Goal: Task Accomplishment & Management: Complete application form

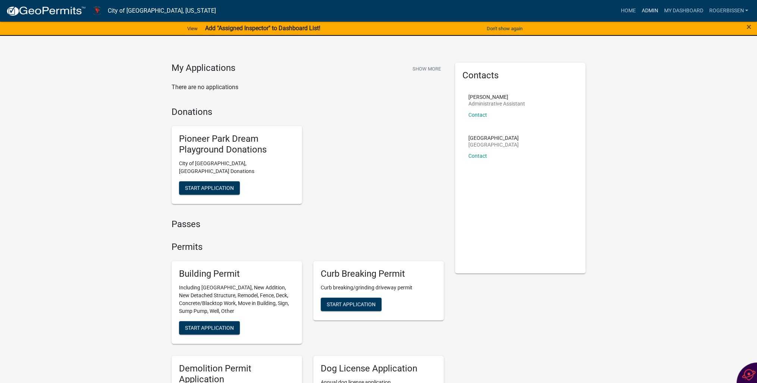
click at [644, 9] on link "Admin" at bounding box center [649, 11] width 22 height 14
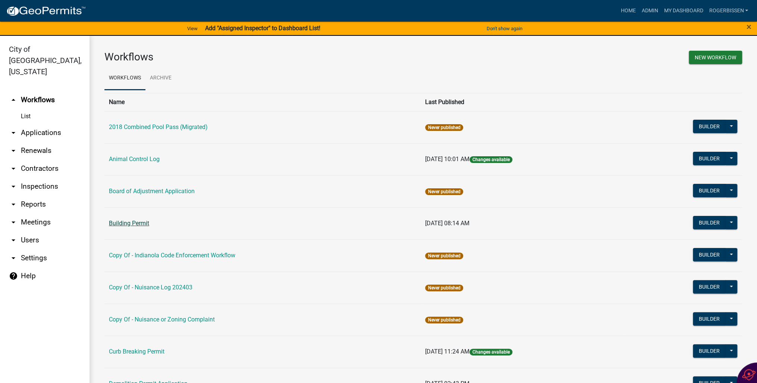
click at [117, 224] on link "Building Permit" at bounding box center [129, 223] width 40 height 7
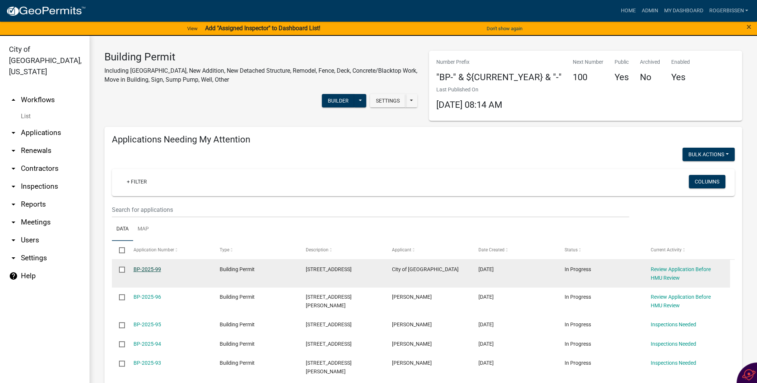
click at [149, 270] on link "BP-2025-99" at bounding box center [147, 269] width 28 height 6
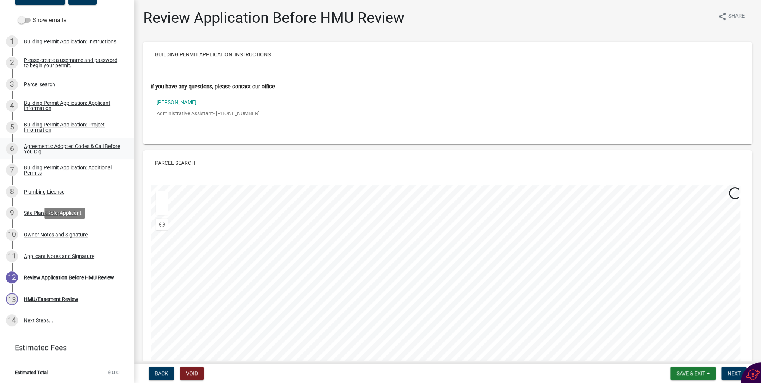
scroll to position [104, 0]
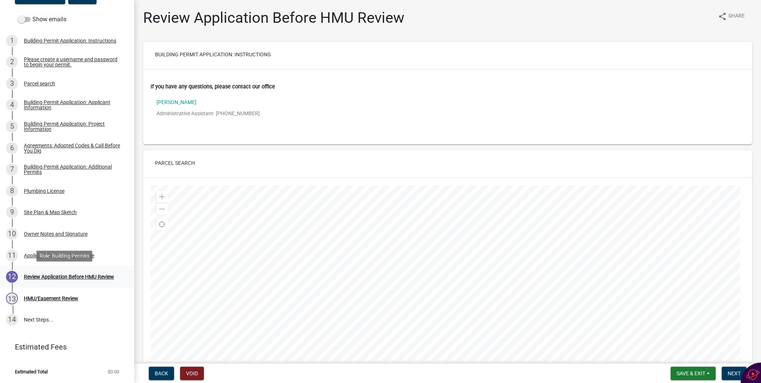
click at [60, 276] on div "Review Application Before HMU Review" at bounding box center [69, 276] width 90 height 5
click at [34, 128] on div "Building Permit Application: Project Information" at bounding box center [73, 126] width 98 height 10
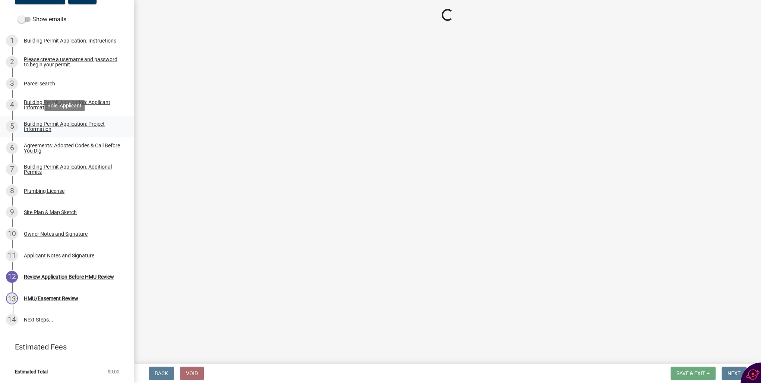
select select "44c2b514-5af7-47f9-a52a-46f06f30c7c0"
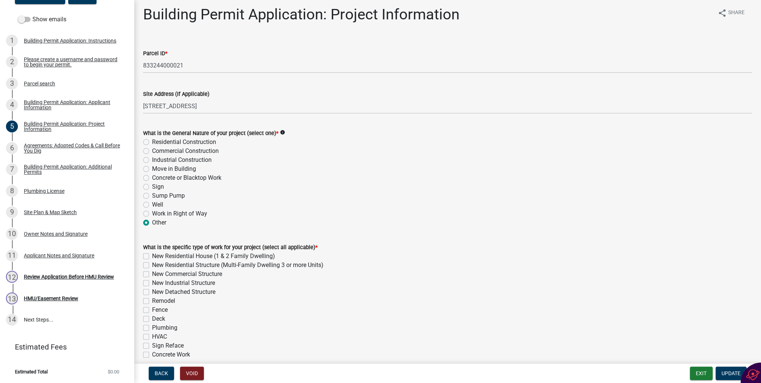
scroll to position [0, 0]
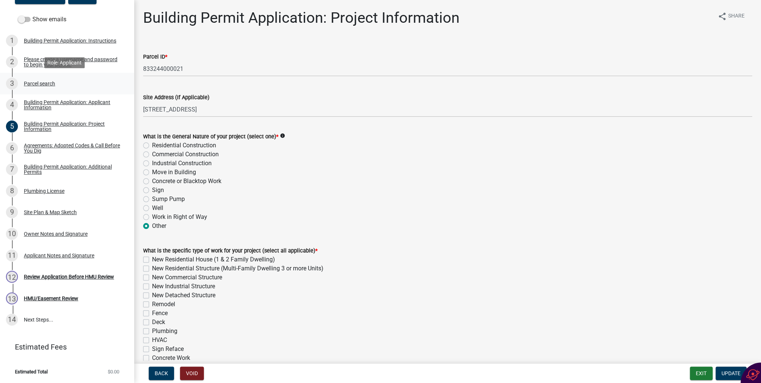
click at [35, 84] on div "Parcel search" at bounding box center [39, 83] width 31 height 5
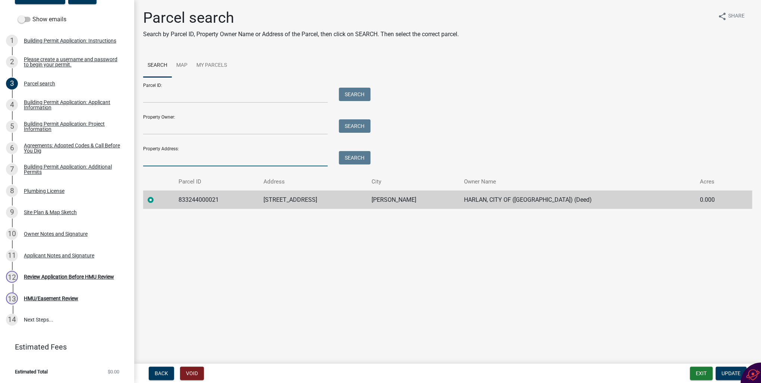
click at [157, 160] on input "Property Address:" at bounding box center [235, 158] width 185 height 15
click at [356, 156] on button "Search" at bounding box center [355, 157] width 32 height 13
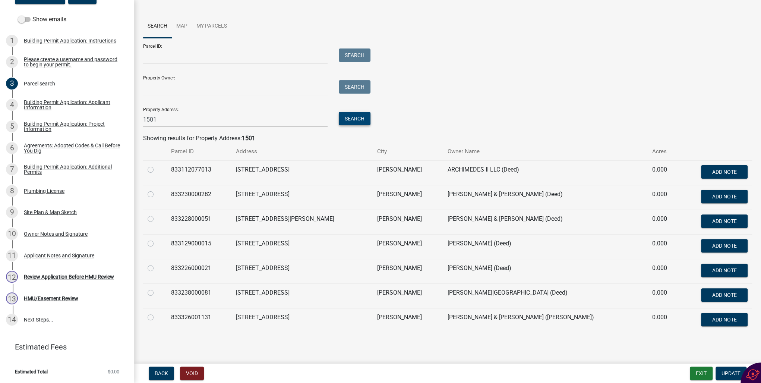
scroll to position [40, 0]
click at [183, 118] on input "1501" at bounding box center [235, 118] width 185 height 15
click at [355, 117] on button "Search" at bounding box center [355, 117] width 32 height 13
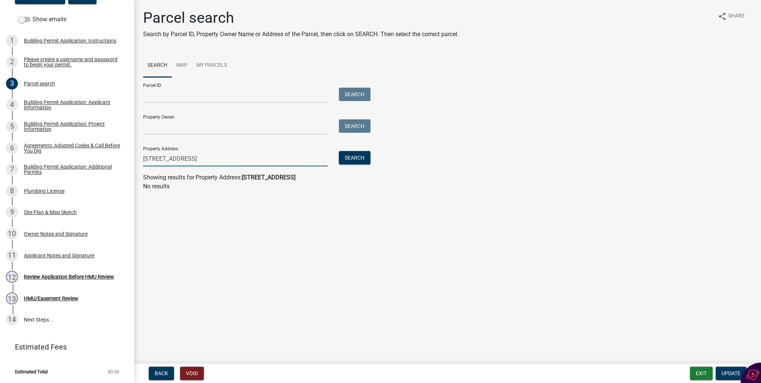
drag, startPoint x: 156, startPoint y: 157, endPoint x: 159, endPoint y: 143, distance: 13.7
click at [157, 155] on input "[STREET_ADDRESS]" at bounding box center [235, 158] width 185 height 15
type input "Willow St"
click at [355, 156] on button "Search" at bounding box center [355, 157] width 32 height 13
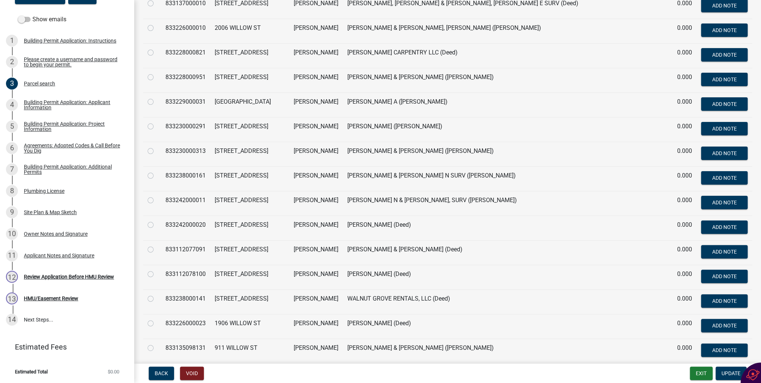
scroll to position [1939, 0]
click at [43, 63] on div "Please create a username and password to begin your permit." at bounding box center [73, 62] width 98 height 10
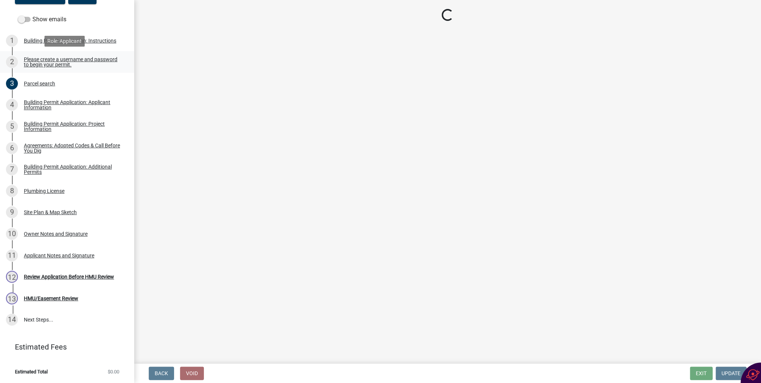
scroll to position [0, 0]
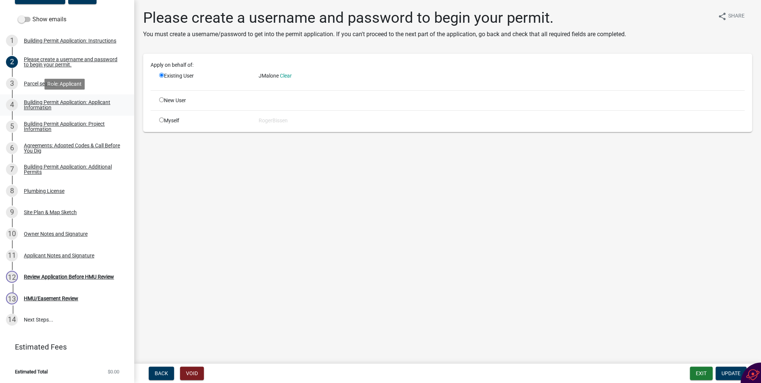
click at [34, 100] on div "Building Permit Application: Applicant Information" at bounding box center [73, 105] width 98 height 10
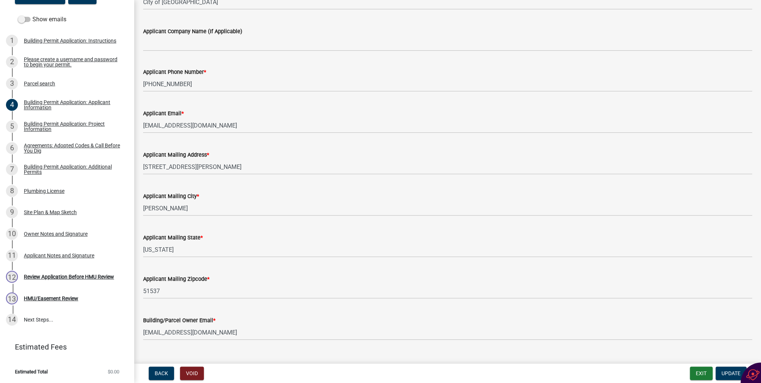
scroll to position [52, 0]
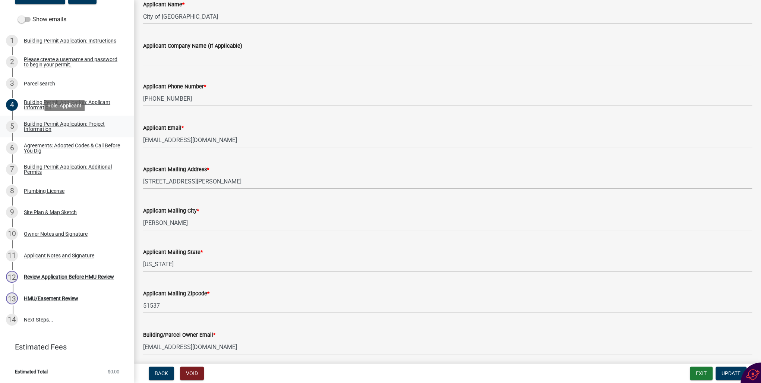
click at [52, 126] on div "Building Permit Application: Project Information" at bounding box center [73, 126] width 98 height 10
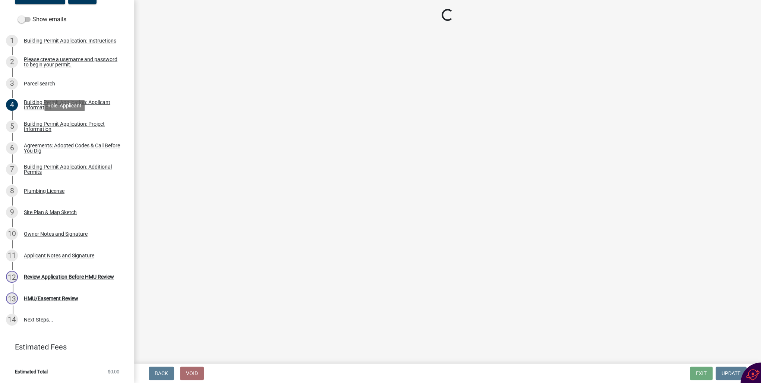
select select "44c2b514-5af7-47f9-a52a-46f06f30c7c0"
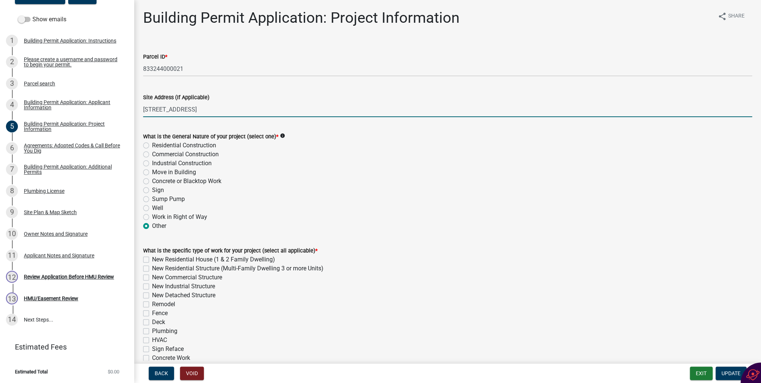
click at [147, 108] on input "[STREET_ADDRESS]" at bounding box center [447, 109] width 609 height 15
click at [158, 108] on input "[STREET_ADDRESS]" at bounding box center [447, 109] width 609 height 15
type input "[STREET_ADDRESS]"
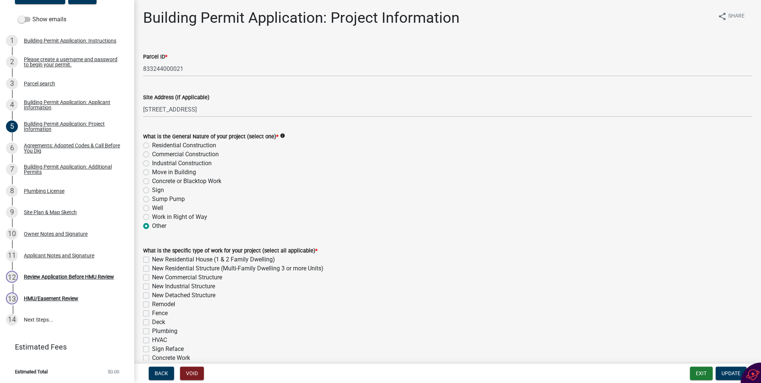
click at [359, 176] on div "Move in Building" at bounding box center [447, 172] width 609 height 9
click at [730, 373] on span "Update" at bounding box center [731, 373] width 19 height 6
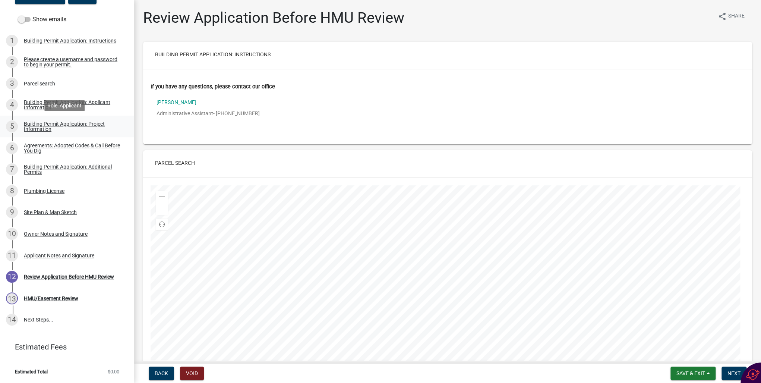
click at [25, 126] on div "Building Permit Application: Project Information" at bounding box center [73, 126] width 98 height 10
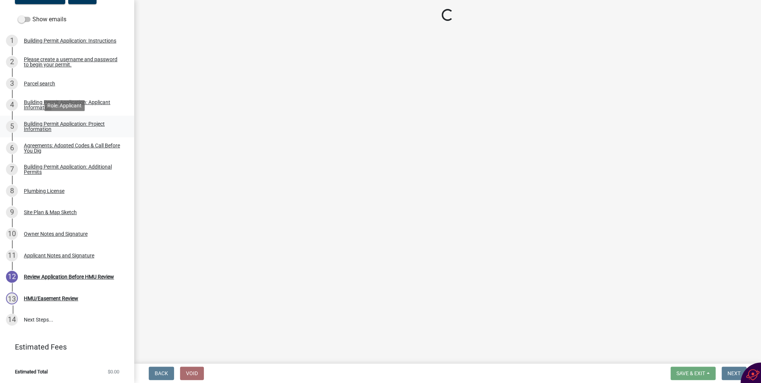
select select "44c2b514-5af7-47f9-a52a-46f06f30c7c0"
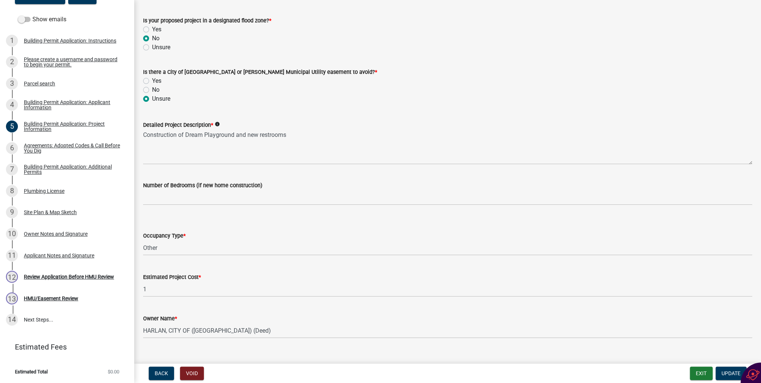
scroll to position [383, 0]
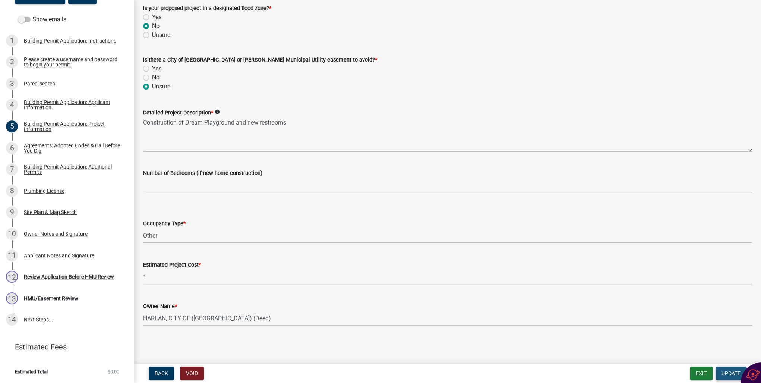
click at [722, 373] on span "Update" at bounding box center [731, 373] width 19 height 6
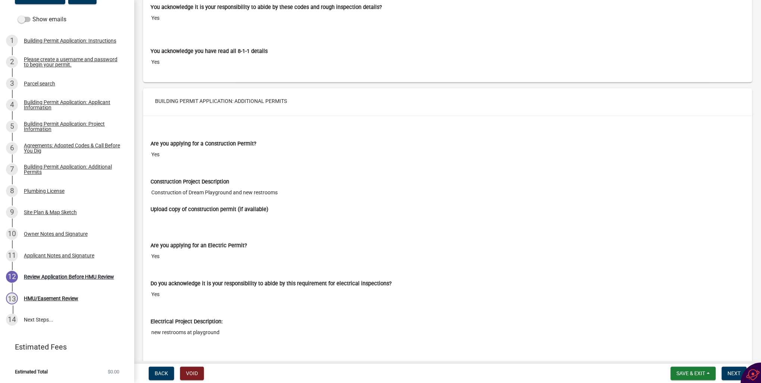
scroll to position [1372, 0]
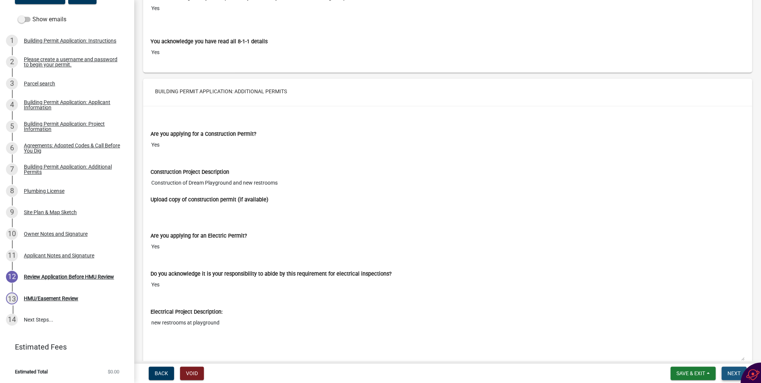
click at [728, 372] on span "Next" at bounding box center [734, 373] width 13 height 6
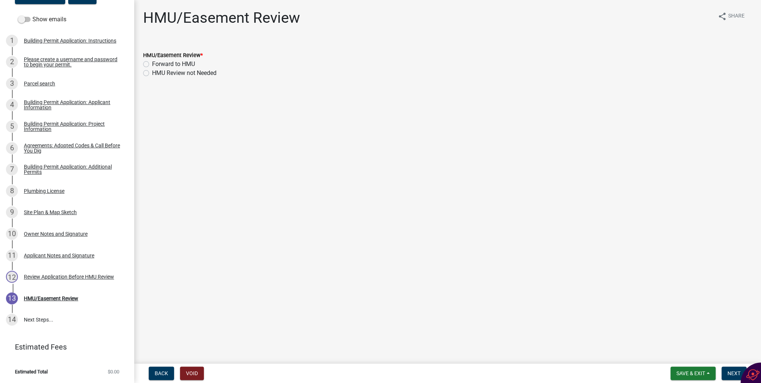
click at [152, 72] on label "HMU Review not Needed" at bounding box center [184, 73] width 65 height 9
click at [152, 72] on input "HMU Review not Needed" at bounding box center [154, 71] width 5 height 5
radio input "true"
click at [731, 375] on span "Next" at bounding box center [734, 373] width 13 height 6
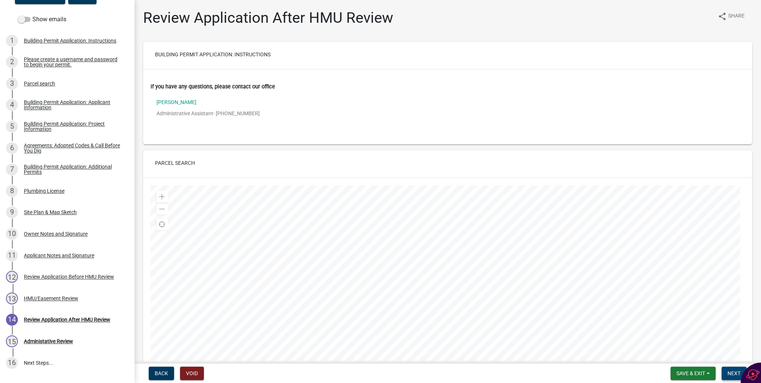
click at [731, 372] on span "Next" at bounding box center [734, 373] width 13 height 6
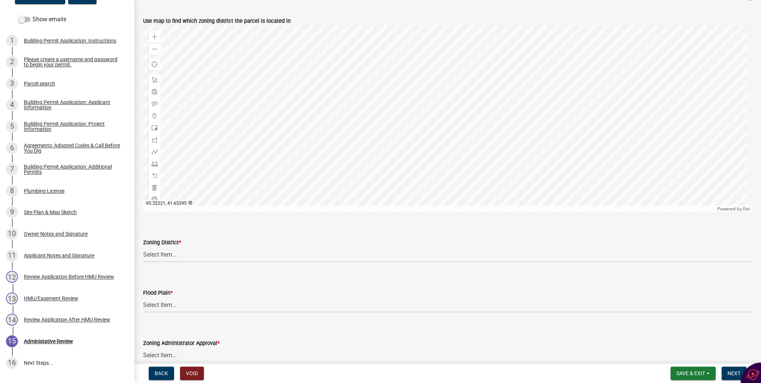
scroll to position [328, 0]
click at [169, 256] on select "Select Item... A-1 Agricultural B-1 Retail Business B-2 General Business B-3 Hi…" at bounding box center [447, 254] width 609 height 15
click at [143, 247] on select "Select Item... A-1 Agricultural B-1 Retail Business B-2 General Business B-3 Hi…" at bounding box center [447, 254] width 609 height 15
select select "a23ed524-6161-4e6e-ae10-aeffccd21043"
click at [162, 302] on select "Select Item... No Yes 100 Year Yes 500 Year" at bounding box center [447, 304] width 609 height 15
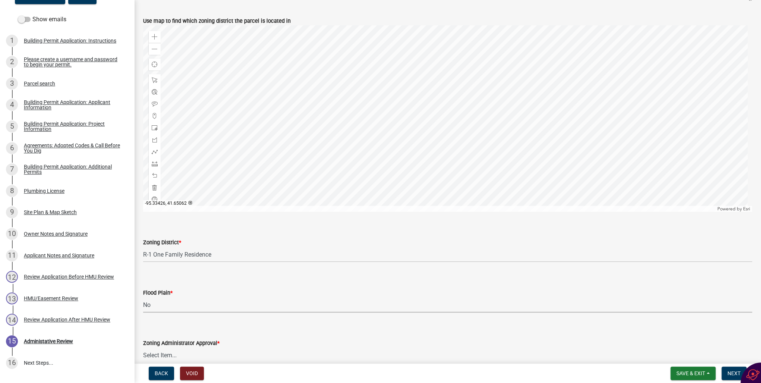
click at [143, 297] on select "Select Item... No Yes 100 Year Yes 500 Year" at bounding box center [447, 304] width 609 height 15
select select "50d3382b-18dd-4311-9a34-98b71270ef49"
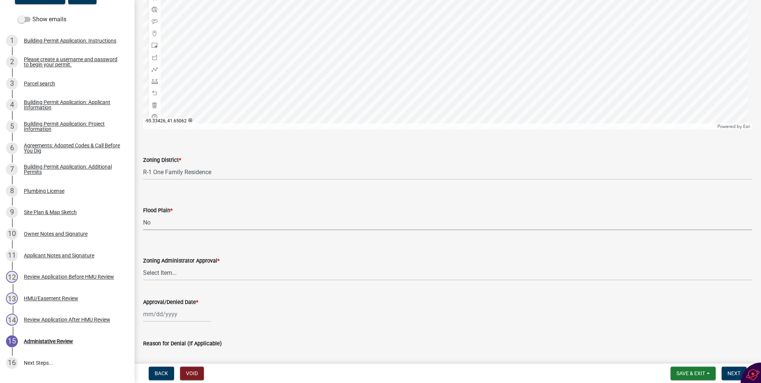
scroll to position [418, 0]
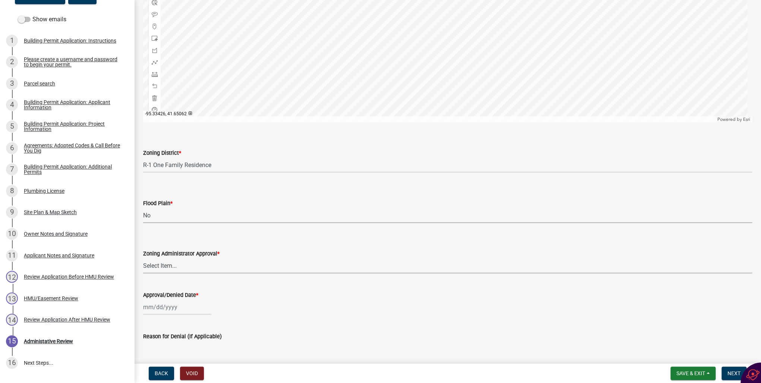
click at [158, 266] on select "Select Item... Approved Denied Pending Board of Adjustment Approval" at bounding box center [447, 265] width 609 height 15
click at [143, 258] on select "Select Item... Approved Denied Pending Board of Adjustment Approval" at bounding box center [447, 265] width 609 height 15
select select "3a3761ad-bb9f-4947-9688-d1705314667d"
click at [159, 305] on div at bounding box center [177, 306] width 68 height 15
select select "8"
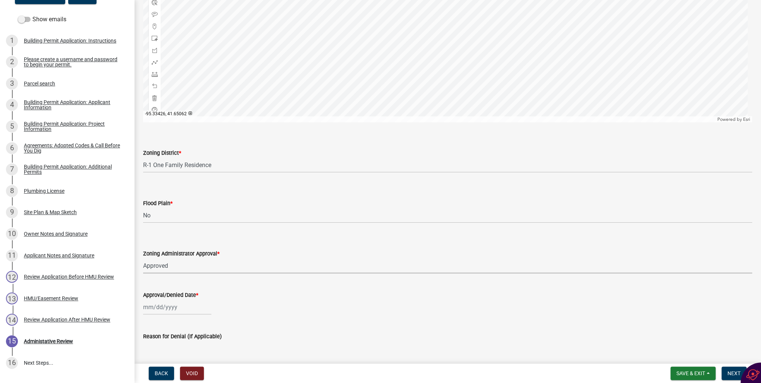
select select "2025"
click at [190, 254] on div "14" at bounding box center [186, 255] width 12 height 12
type input "[DATE]"
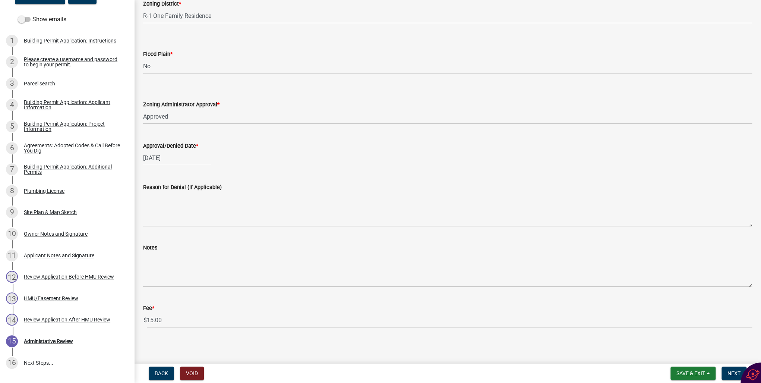
scroll to position [569, 0]
click at [728, 373] on span "Next" at bounding box center [734, 373] width 13 height 6
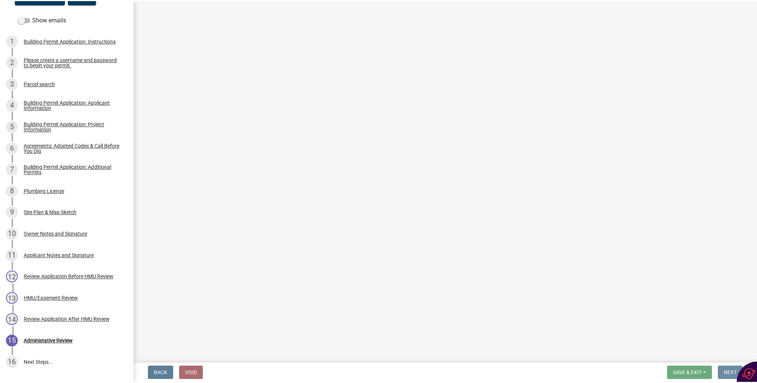
scroll to position [0, 0]
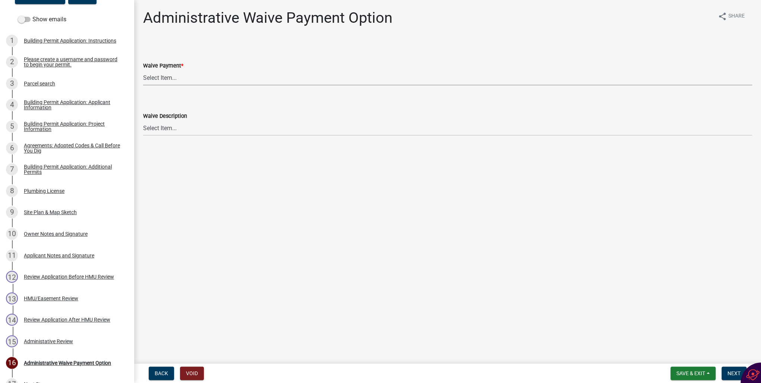
click at [152, 76] on select "Select Item... Yes No" at bounding box center [447, 77] width 609 height 15
click at [143, 70] on select "Select Item... Yes No" at bounding box center [447, 77] width 609 height 15
select select "3c51b553-cd41-425d-b6ba-799e83ab97f4"
click at [155, 128] on select "Select Item... County Property Federal Property Municipal Government Property S…" at bounding box center [447, 127] width 609 height 15
click at [143, 120] on select "Select Item... County Property Federal Property Municipal Government Property S…" at bounding box center [447, 127] width 609 height 15
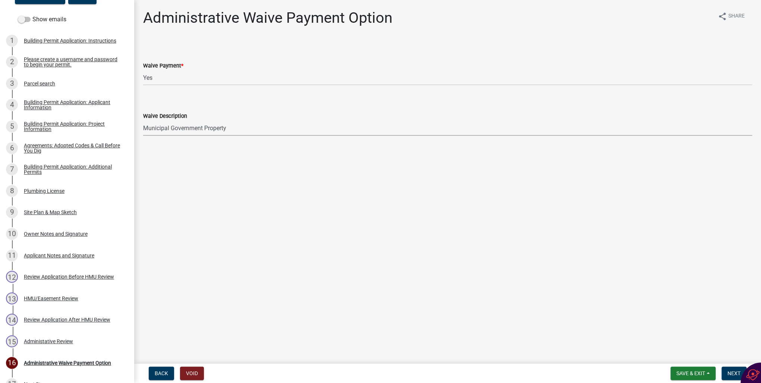
select select "d4298432-85b0-4eca-b5a6-2ec2097f919c"
click at [730, 375] on span "Next" at bounding box center [734, 373] width 13 height 6
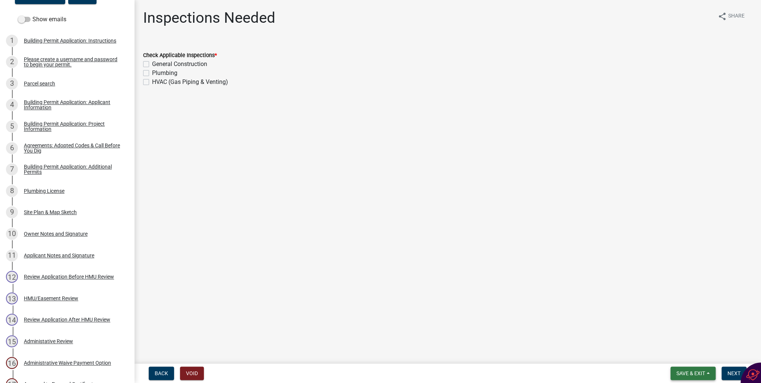
click at [686, 373] on span "Save & Exit" at bounding box center [691, 373] width 29 height 6
click at [680, 355] on button "Save & Exit" at bounding box center [686, 354] width 60 height 18
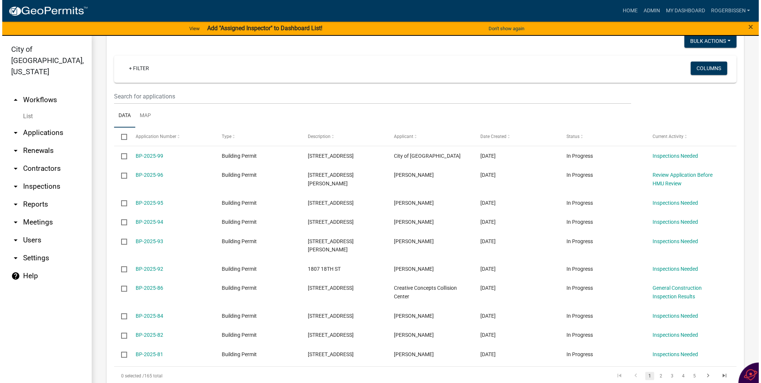
scroll to position [119, 0]
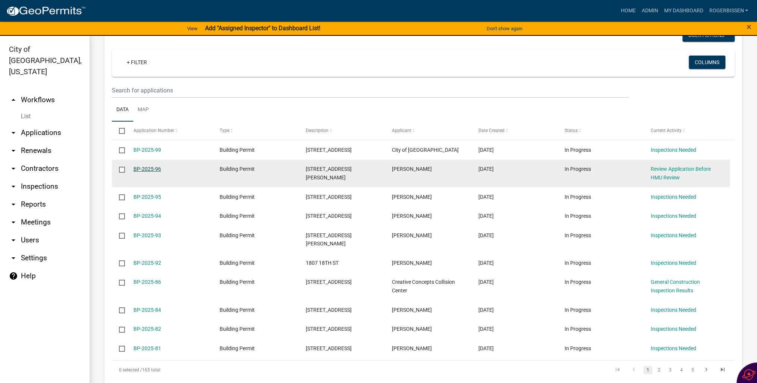
click at [144, 167] on link "BP-2025-96" at bounding box center [147, 169] width 28 height 6
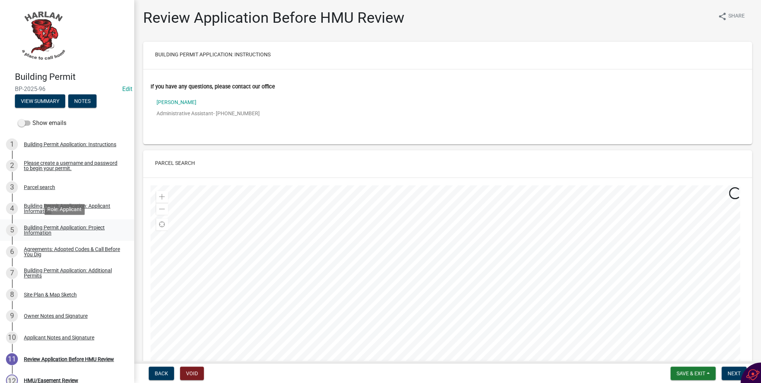
click at [31, 229] on div "Building Permit Application: Project Information" at bounding box center [73, 230] width 98 height 10
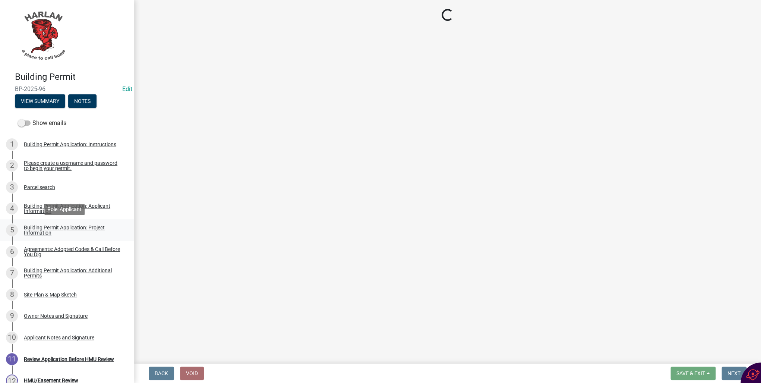
select select "57c12fbf-2104-401b-a871-4062d0a56bab"
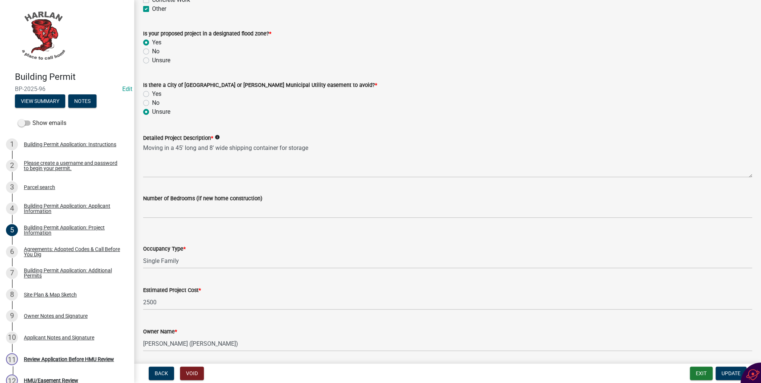
scroll to position [383, 0]
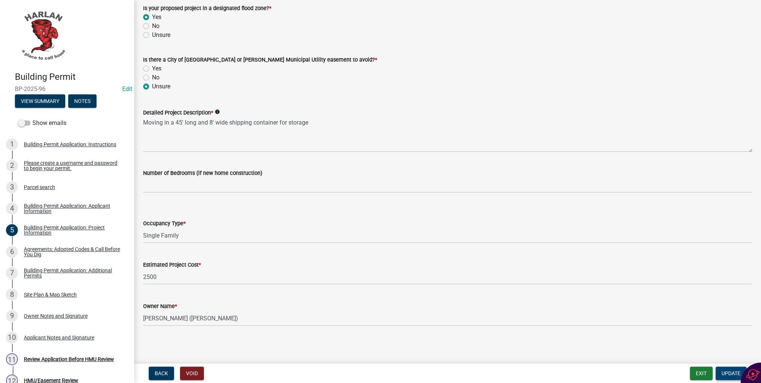
click at [724, 372] on span "Update" at bounding box center [731, 373] width 19 height 6
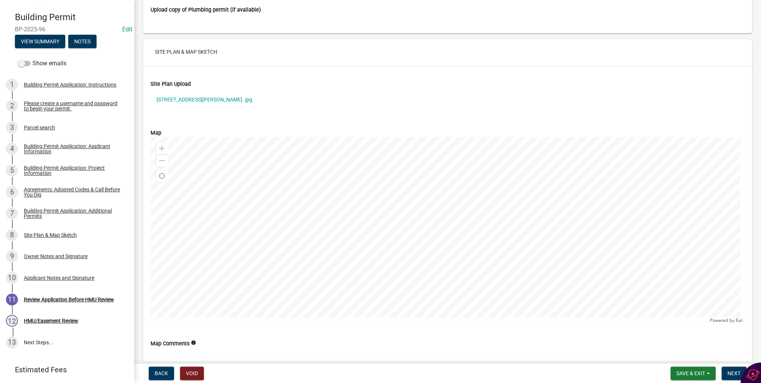
scroll to position [2177, 0]
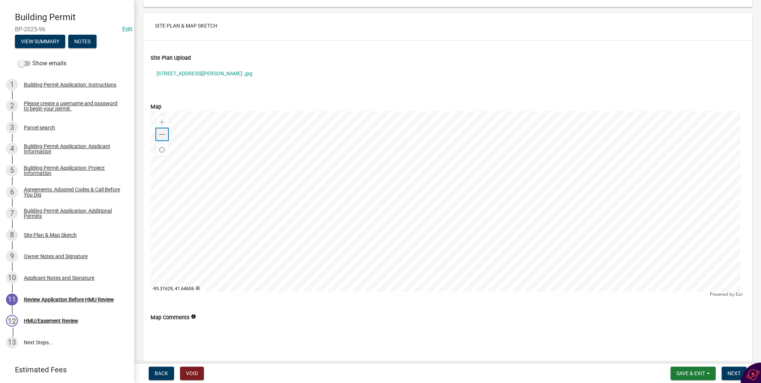
click at [163, 132] on span at bounding box center [162, 135] width 6 height 6
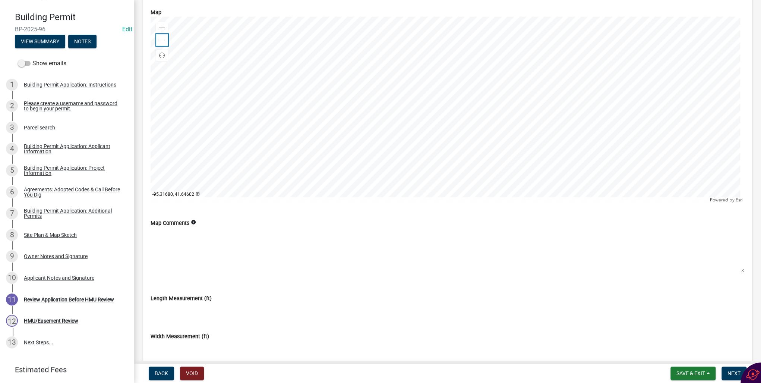
scroll to position [2297, 0]
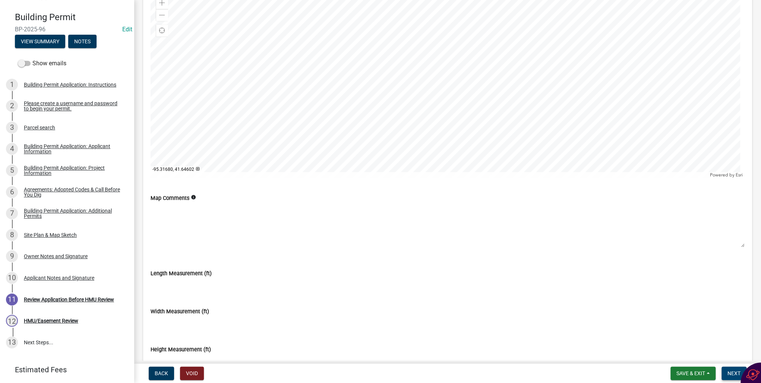
click at [735, 372] on span "Next" at bounding box center [734, 373] width 13 height 6
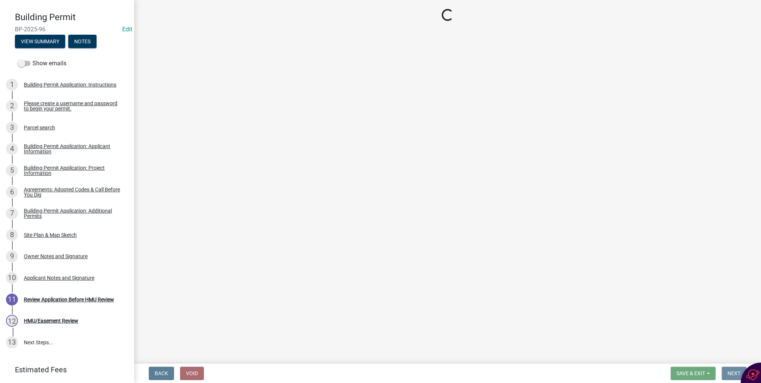
scroll to position [0, 0]
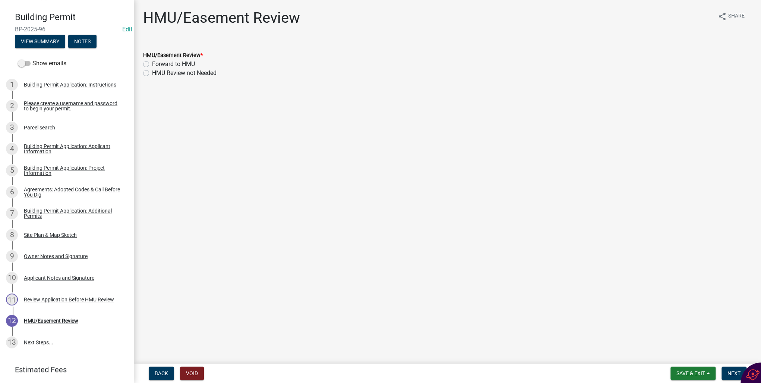
click at [152, 72] on label "HMU Review not Needed" at bounding box center [184, 73] width 65 height 9
click at [152, 72] on input "HMU Review not Needed" at bounding box center [154, 71] width 5 height 5
radio input "true"
click at [725, 371] on button "Next" at bounding box center [734, 372] width 25 height 13
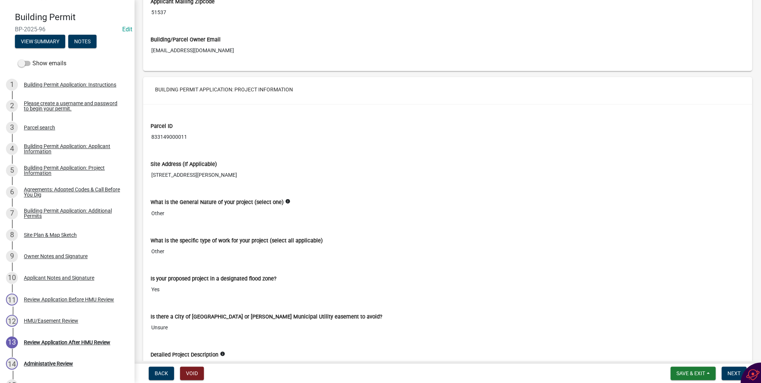
scroll to position [746, 0]
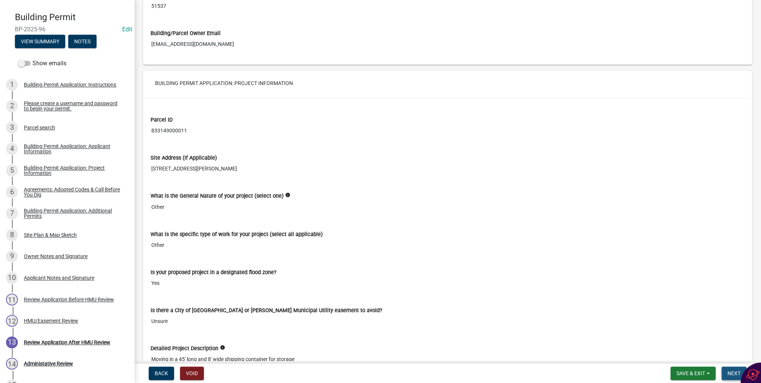
click at [732, 369] on button "Next" at bounding box center [734, 372] width 25 height 13
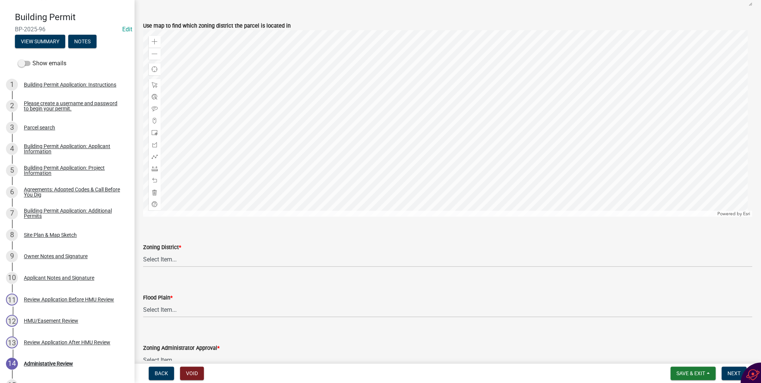
scroll to position [328, 0]
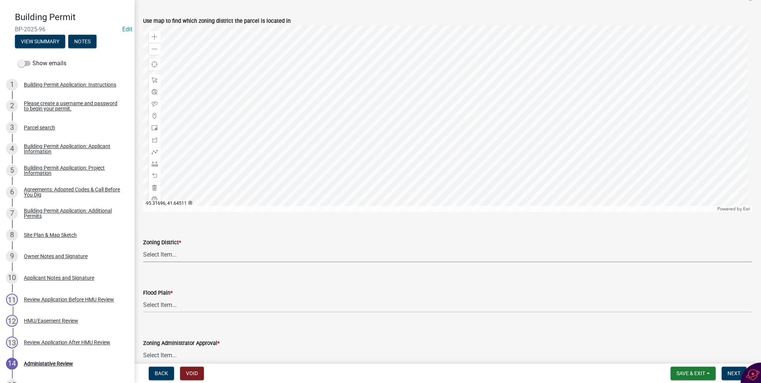
click at [169, 254] on select "Select Item... A-1 Agricultural B-1 Retail Business B-2 General Business B-3 Hi…" at bounding box center [447, 254] width 609 height 15
click at [143, 247] on select "Select Item... A-1 Agricultural B-1 Retail Business B-2 General Business B-3 Hi…" at bounding box center [447, 254] width 609 height 15
select select "59615869-c59a-4ff4-8017-fd457e17fdfc"
click at [163, 303] on select "Select Item... No Yes 100 Year Yes 500 Year" at bounding box center [447, 304] width 609 height 15
click at [143, 297] on select "Select Item... No Yes 100 Year Yes 500 Year" at bounding box center [447, 304] width 609 height 15
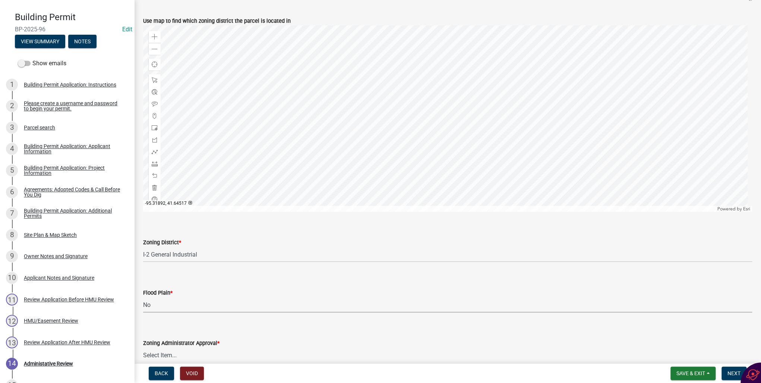
select select "50d3382b-18dd-4311-9a34-98b71270ef49"
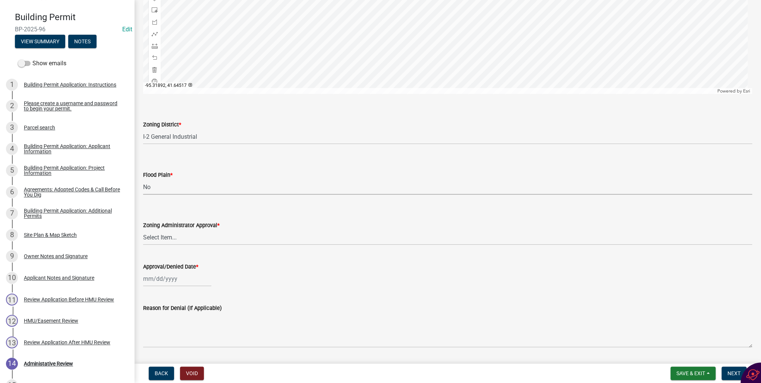
scroll to position [447, 0]
click at [169, 236] on select "Select Item... Approved Denied Pending Board of Adjustment Approval" at bounding box center [447, 235] width 609 height 15
click at [143, 228] on select "Select Item... Approved Denied Pending Board of Adjustment Approval" at bounding box center [447, 235] width 609 height 15
select select "3a3761ad-bb9f-4947-9688-d1705314667d"
click at [163, 280] on div at bounding box center [177, 277] width 68 height 15
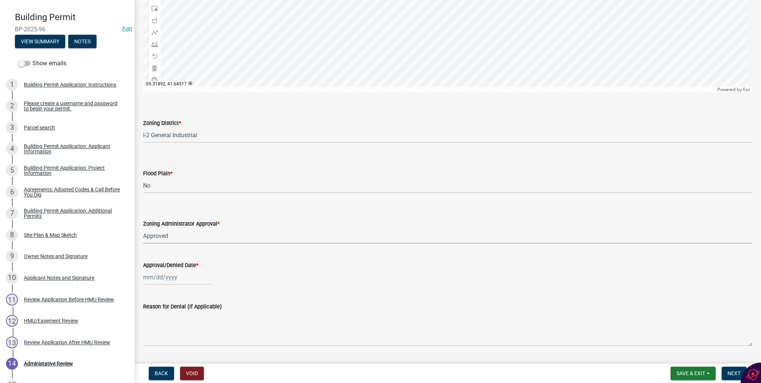
select select "8"
select select "2025"
click at [185, 223] on div "14" at bounding box center [186, 226] width 12 height 12
type input "[DATE]"
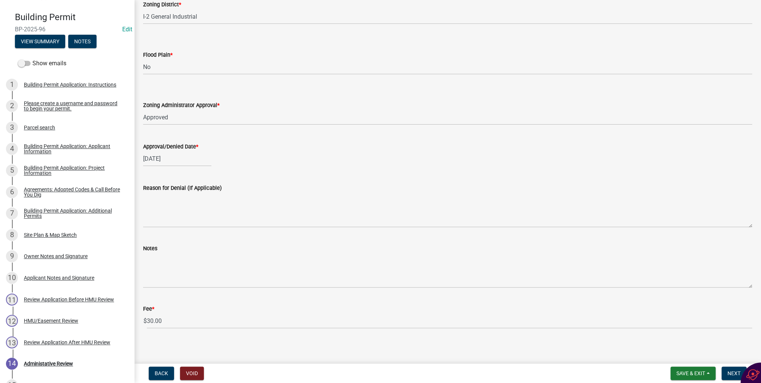
scroll to position [569, 0]
click at [731, 373] on span "Next" at bounding box center [734, 373] width 13 height 6
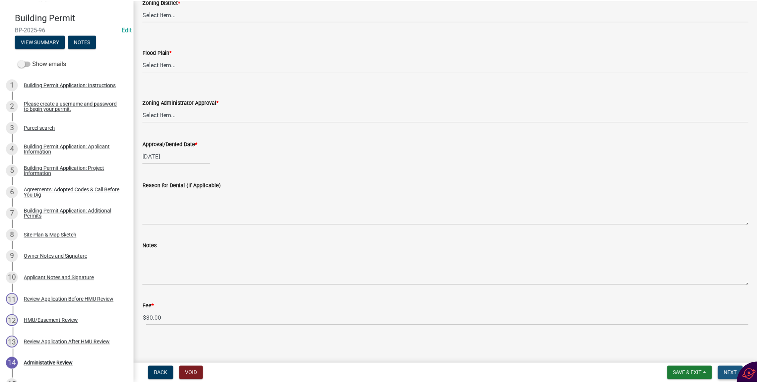
scroll to position [0, 0]
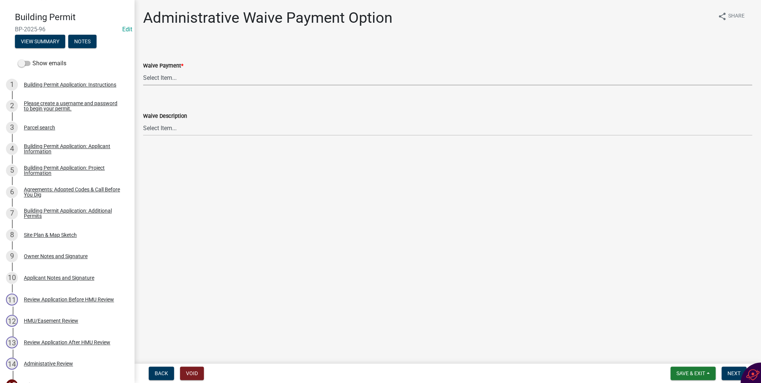
click at [149, 79] on select "Select Item... Yes No" at bounding box center [447, 77] width 609 height 15
click at [143, 70] on select "Select Item... Yes No" at bounding box center [447, 77] width 609 height 15
select select "7298562d-80e2-4015-9188-174ec1b44f73"
click at [727, 371] on button "Next" at bounding box center [734, 372] width 25 height 13
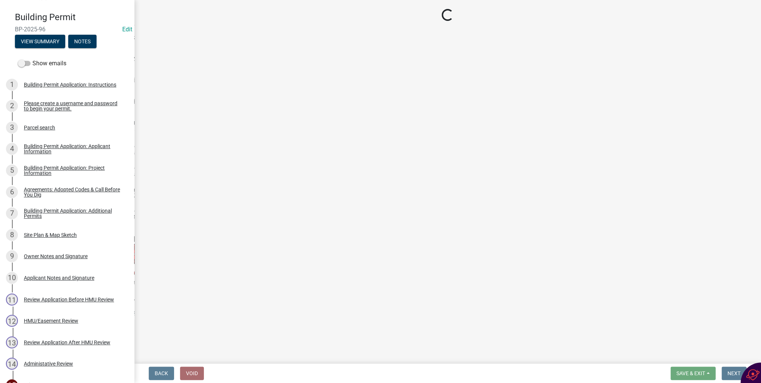
select select "3: 3"
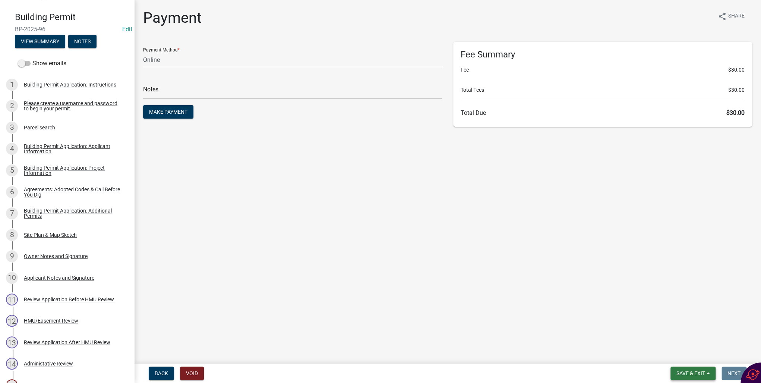
click at [692, 369] on button "Save & Exit" at bounding box center [693, 372] width 45 height 13
click at [677, 350] on button "Save & Exit" at bounding box center [686, 354] width 60 height 18
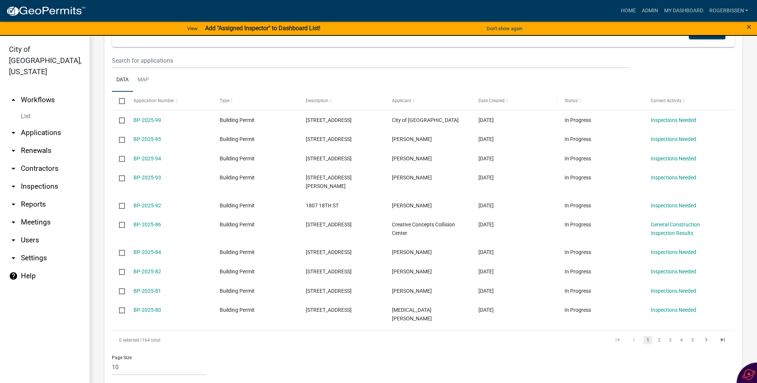
scroll to position [179, 0]
